Goal: Transaction & Acquisition: Obtain resource

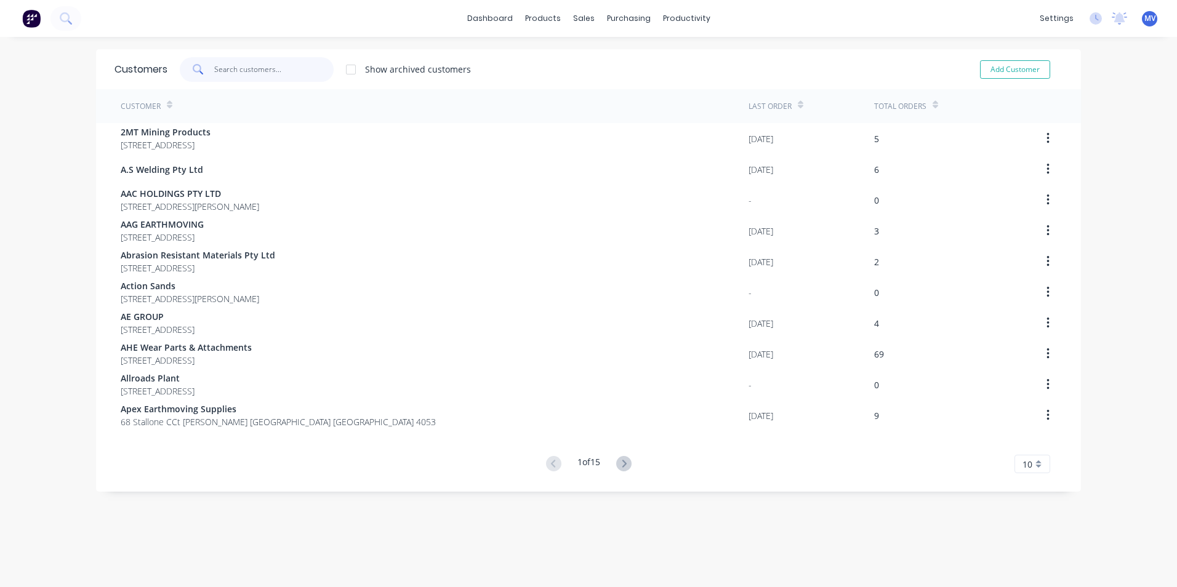
click at [235, 68] on input "text" at bounding box center [274, 69] width 120 height 25
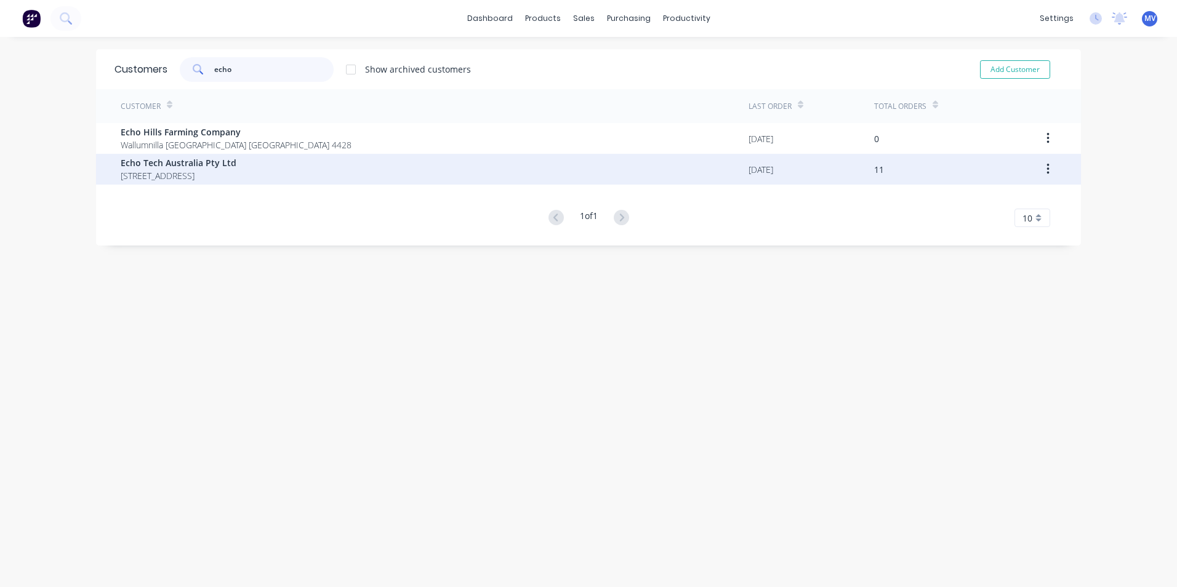
type input "echo"
click at [186, 171] on span "[STREET_ADDRESS]" at bounding box center [179, 175] width 116 height 13
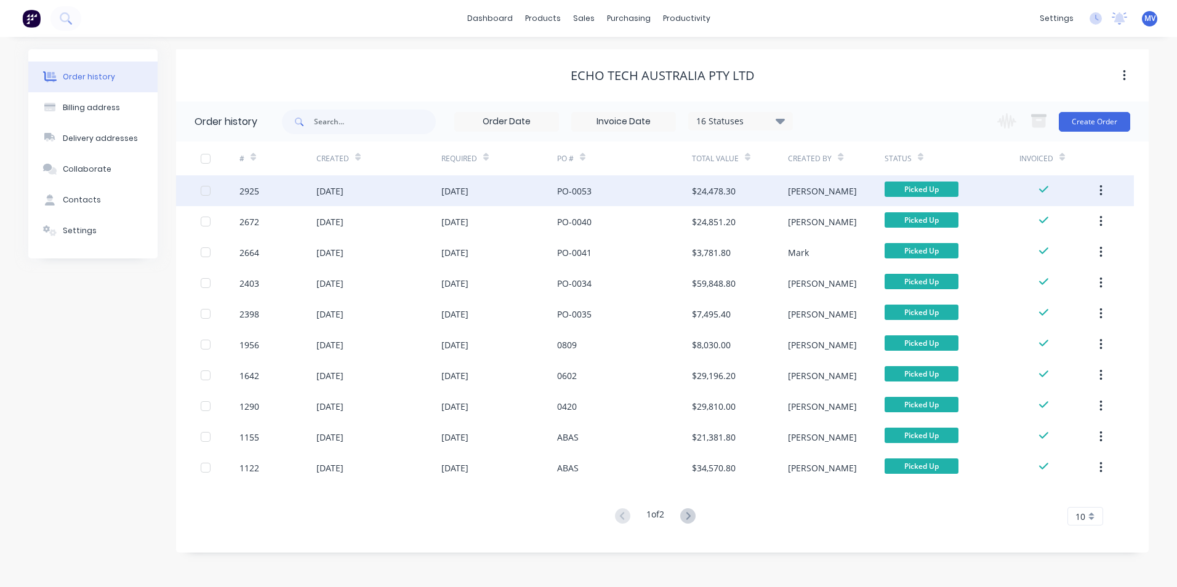
click at [574, 193] on div "PO-0053" at bounding box center [574, 191] width 34 height 13
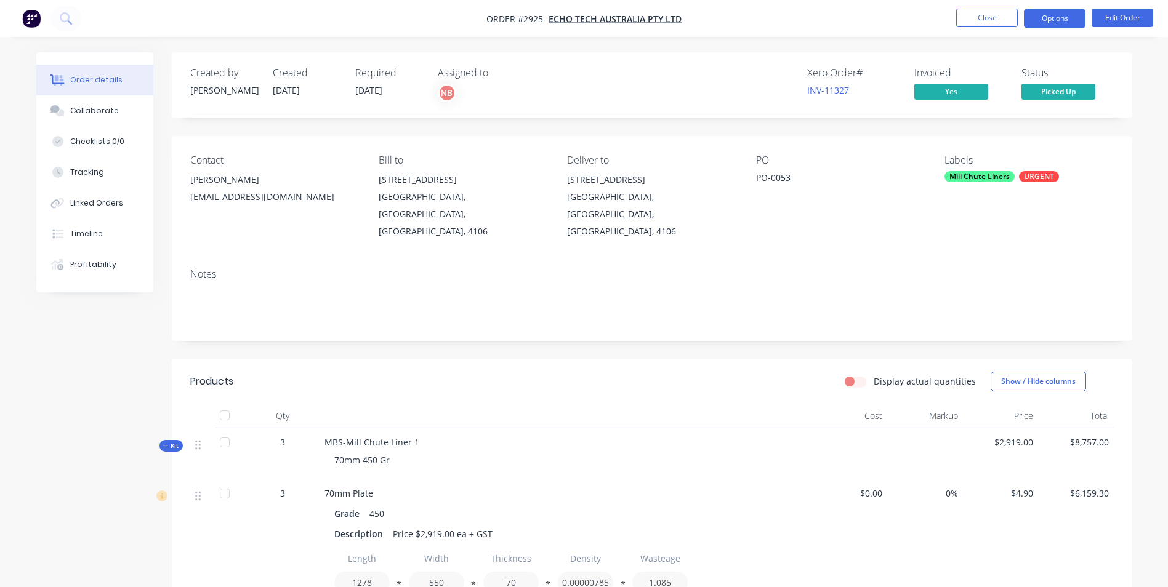
click at [1054, 17] on button "Options" at bounding box center [1055, 19] width 62 height 20
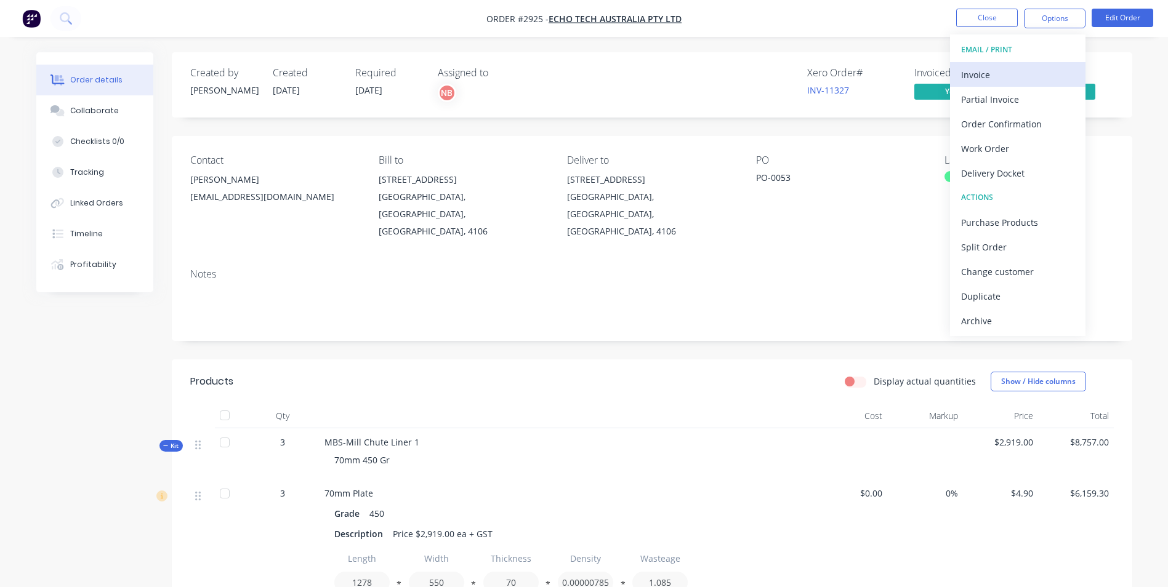
click at [980, 70] on div "Invoice" at bounding box center [1017, 75] width 113 height 18
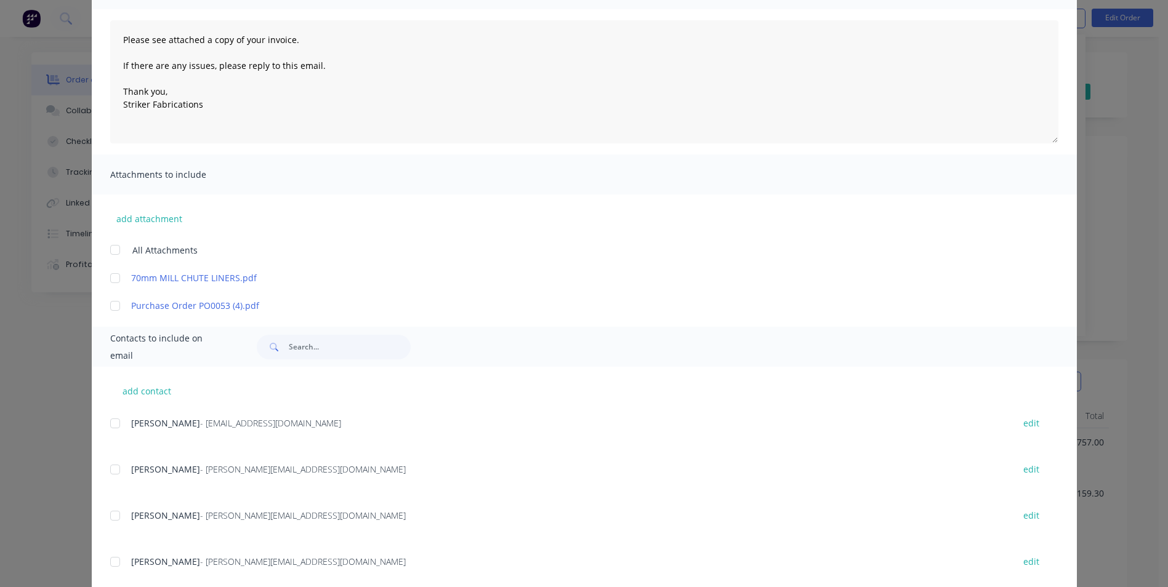
scroll to position [150, 0]
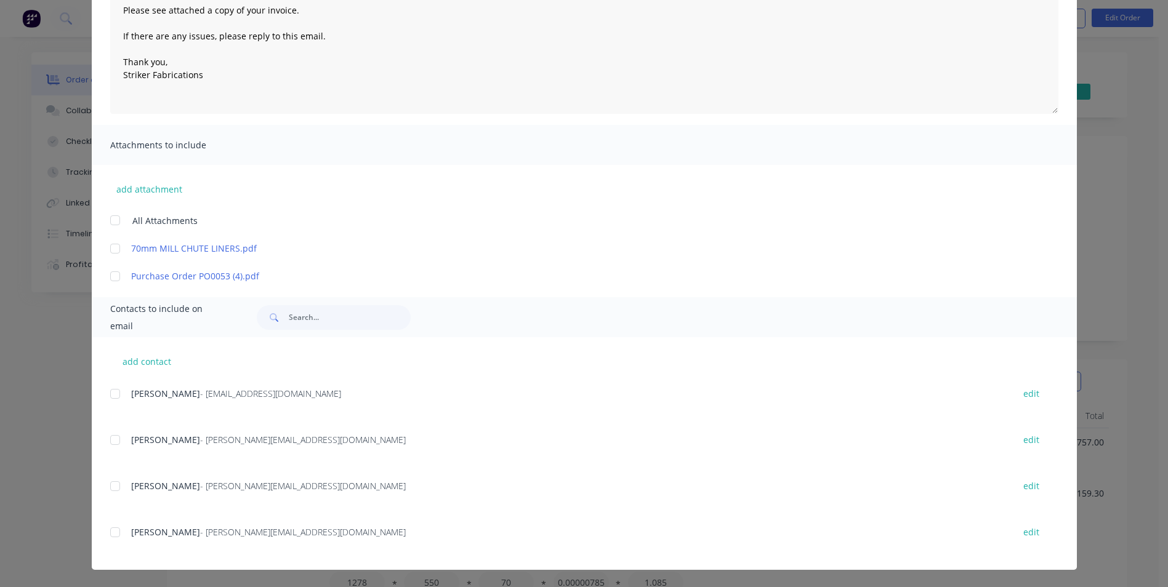
click at [110, 487] on div at bounding box center [115, 486] width 25 height 25
click at [111, 533] on div at bounding box center [115, 532] width 25 height 25
click at [104, 392] on div "add contact [PERSON_NAME] - [EMAIL_ADDRESS][DOMAIN_NAME] edit Allen Floyd - [EM…" at bounding box center [584, 453] width 985 height 233
click at [108, 394] on div at bounding box center [115, 394] width 25 height 25
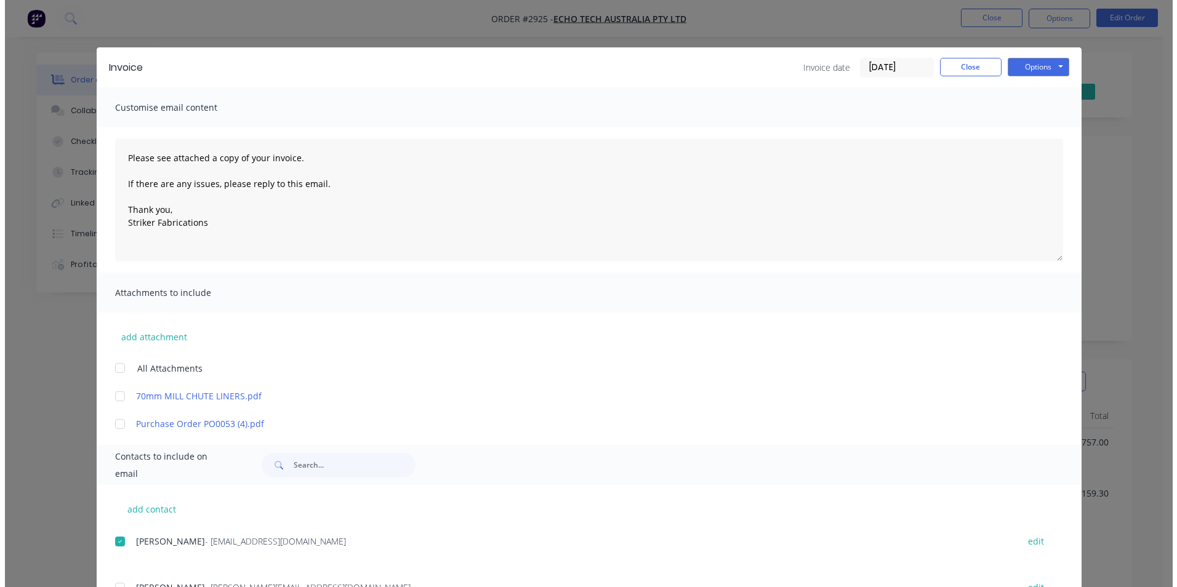
scroll to position [0, 0]
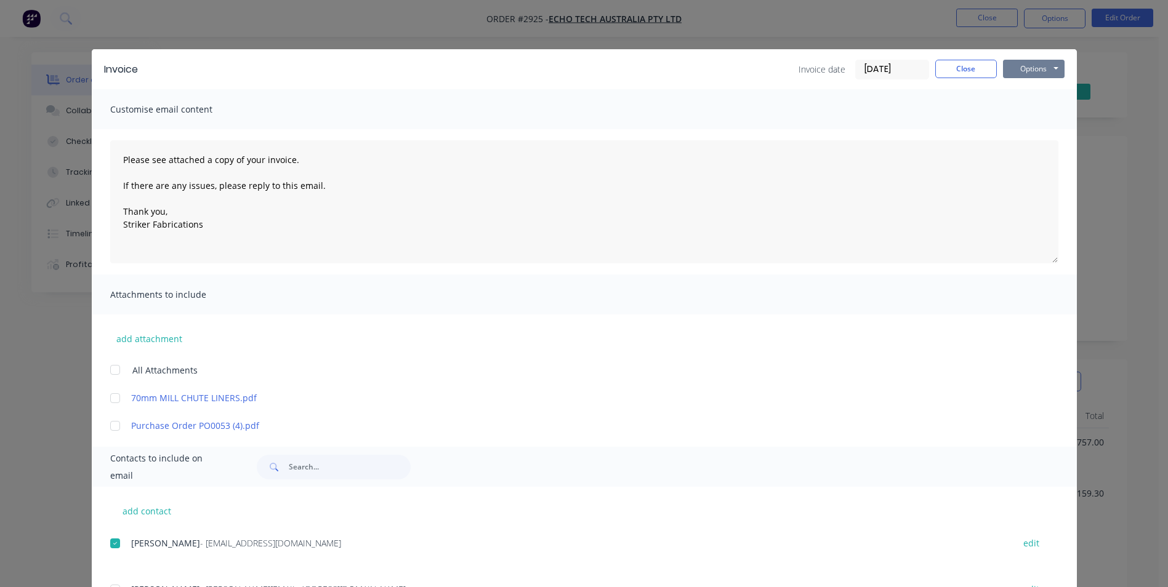
click at [1035, 66] on button "Options" at bounding box center [1034, 69] width 62 height 18
click at [1029, 129] on button "Email" at bounding box center [1042, 131] width 79 height 20
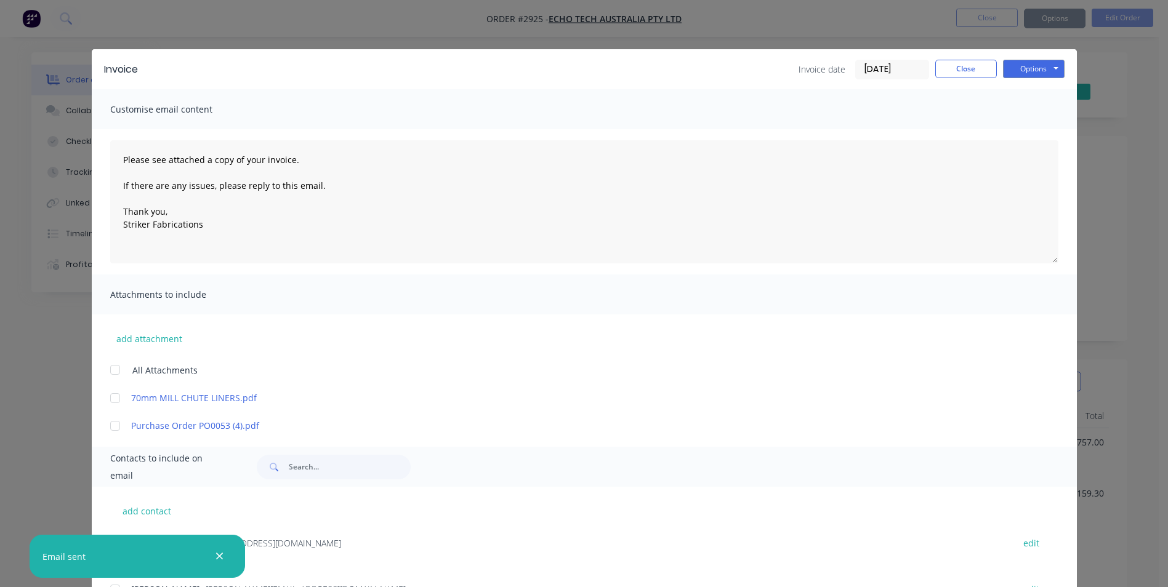
type textarea "Please see attached a copy of your invoice. If there are any issues, please rep…"
click at [959, 69] on button "Close" at bounding box center [966, 69] width 62 height 18
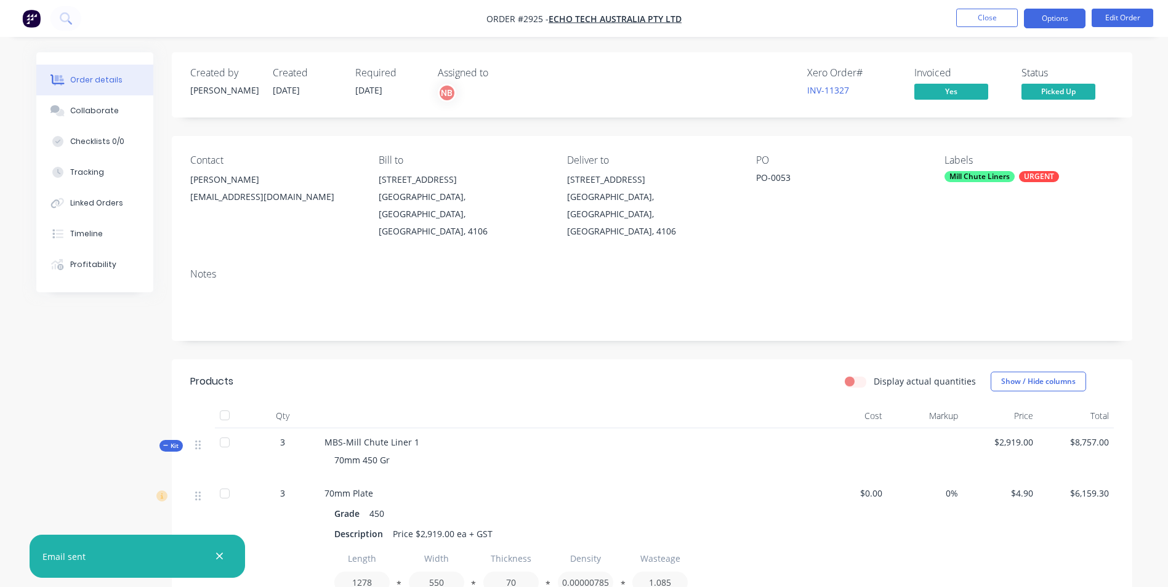
click at [1061, 20] on button "Options" at bounding box center [1055, 19] width 62 height 20
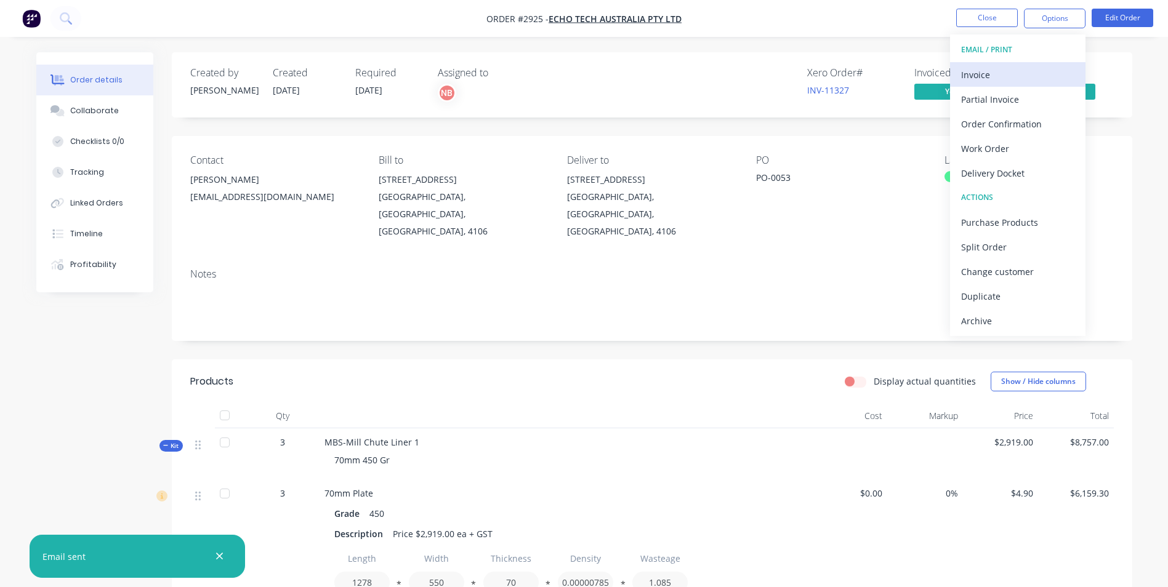
click at [998, 74] on div "Invoice" at bounding box center [1017, 75] width 113 height 18
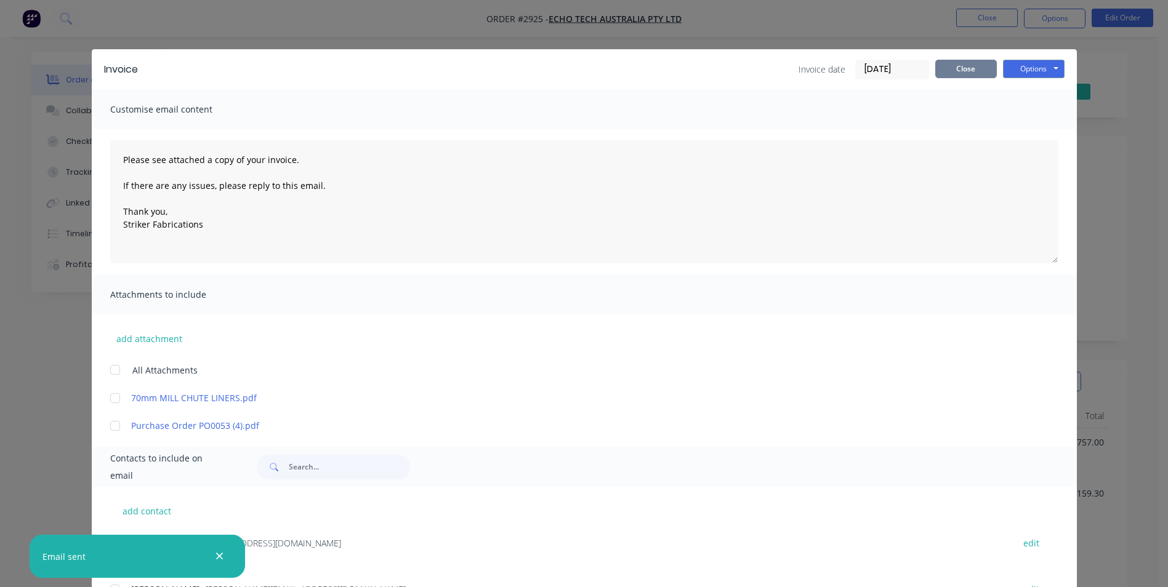
click at [960, 66] on button "Close" at bounding box center [966, 69] width 62 height 18
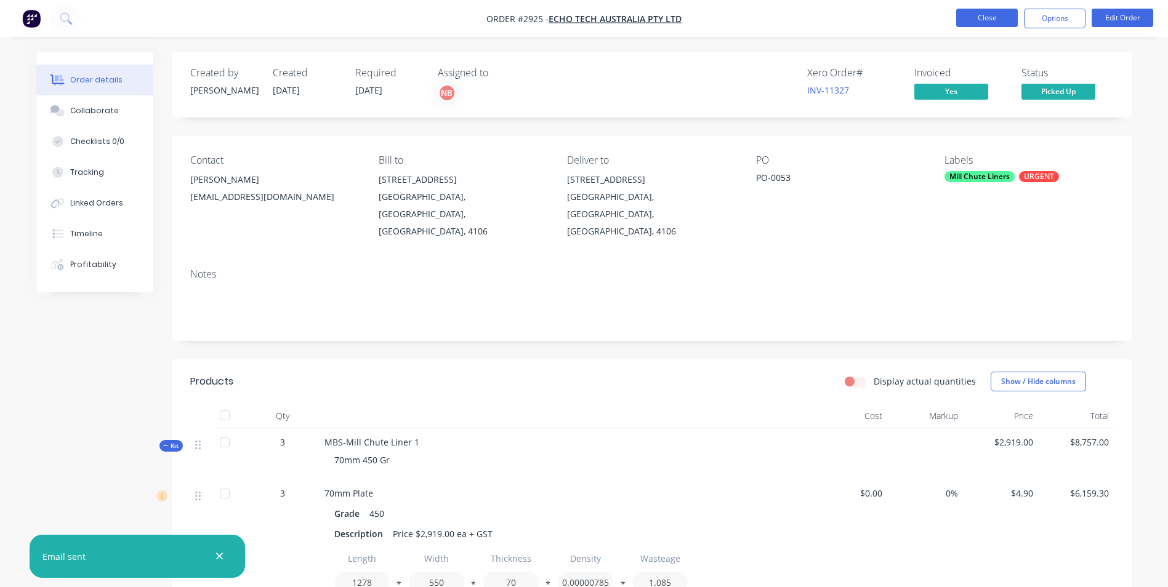
click at [987, 17] on button "Close" at bounding box center [987, 18] width 62 height 18
